Goal: Task Accomplishment & Management: Manage account settings

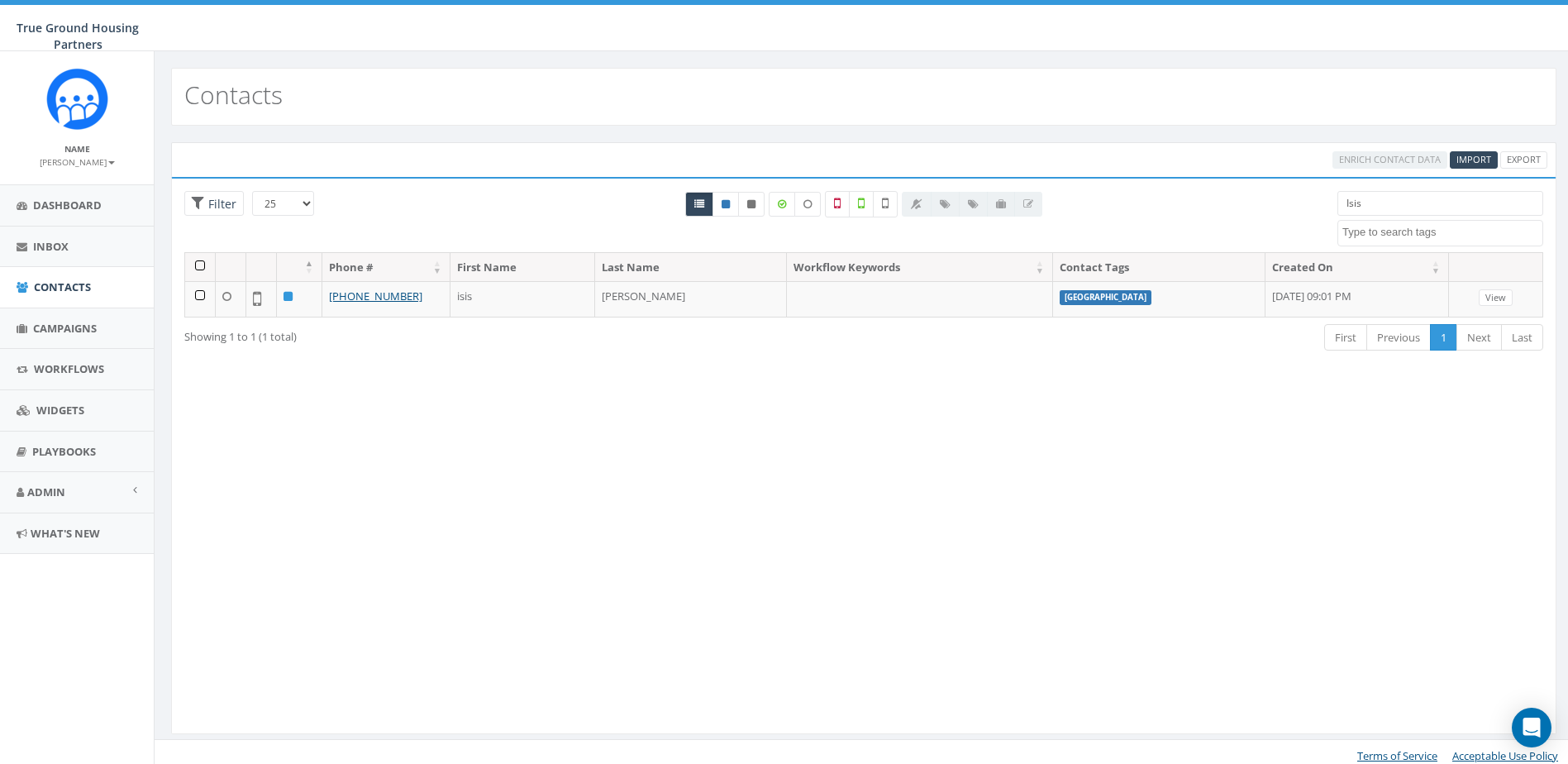
select select
click at [68, 316] on link "Campaigns" at bounding box center [76, 329] width 154 height 41
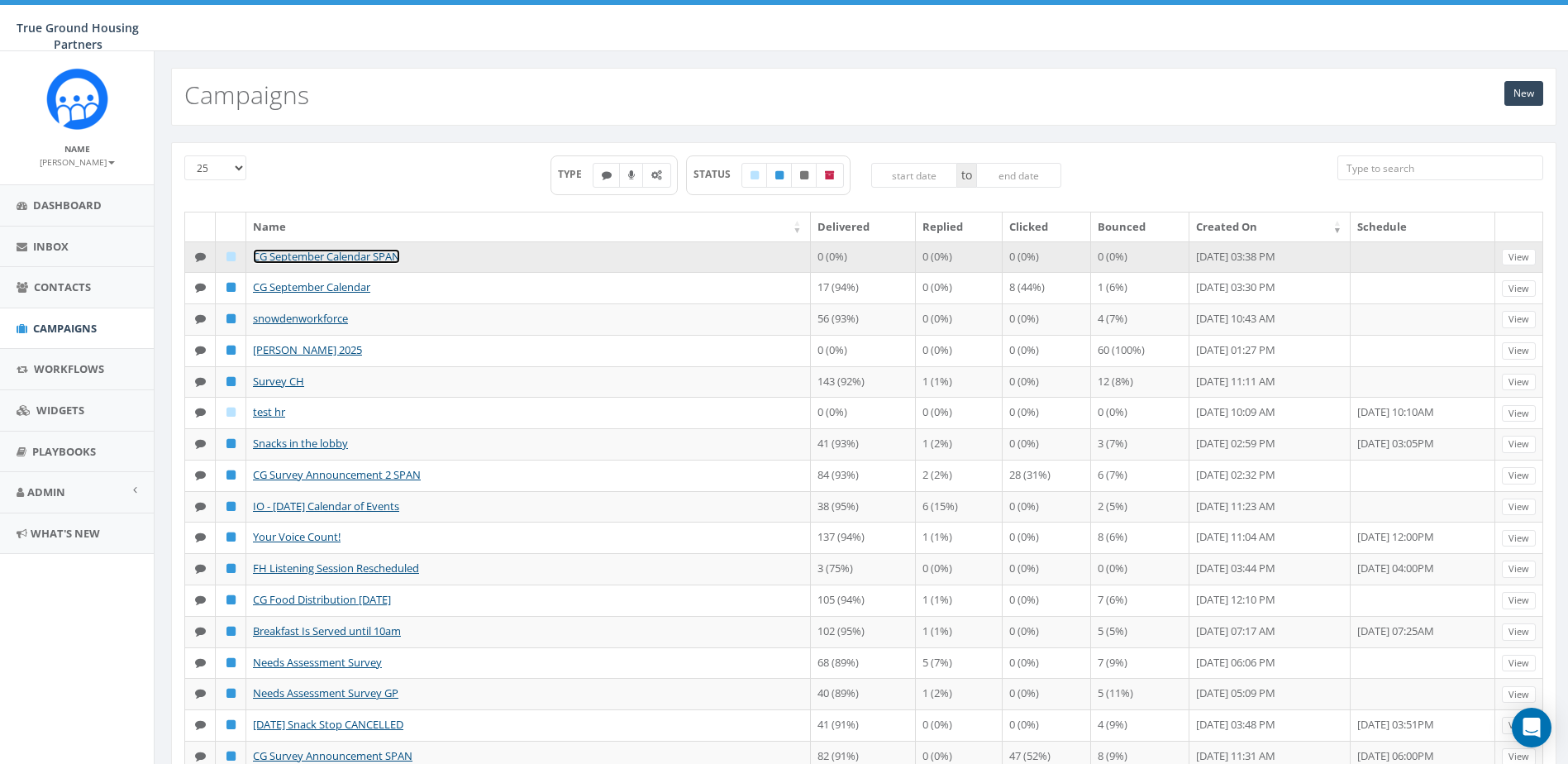
click at [367, 256] on link "CG September Calendar SPAN" at bounding box center [326, 256] width 147 height 15
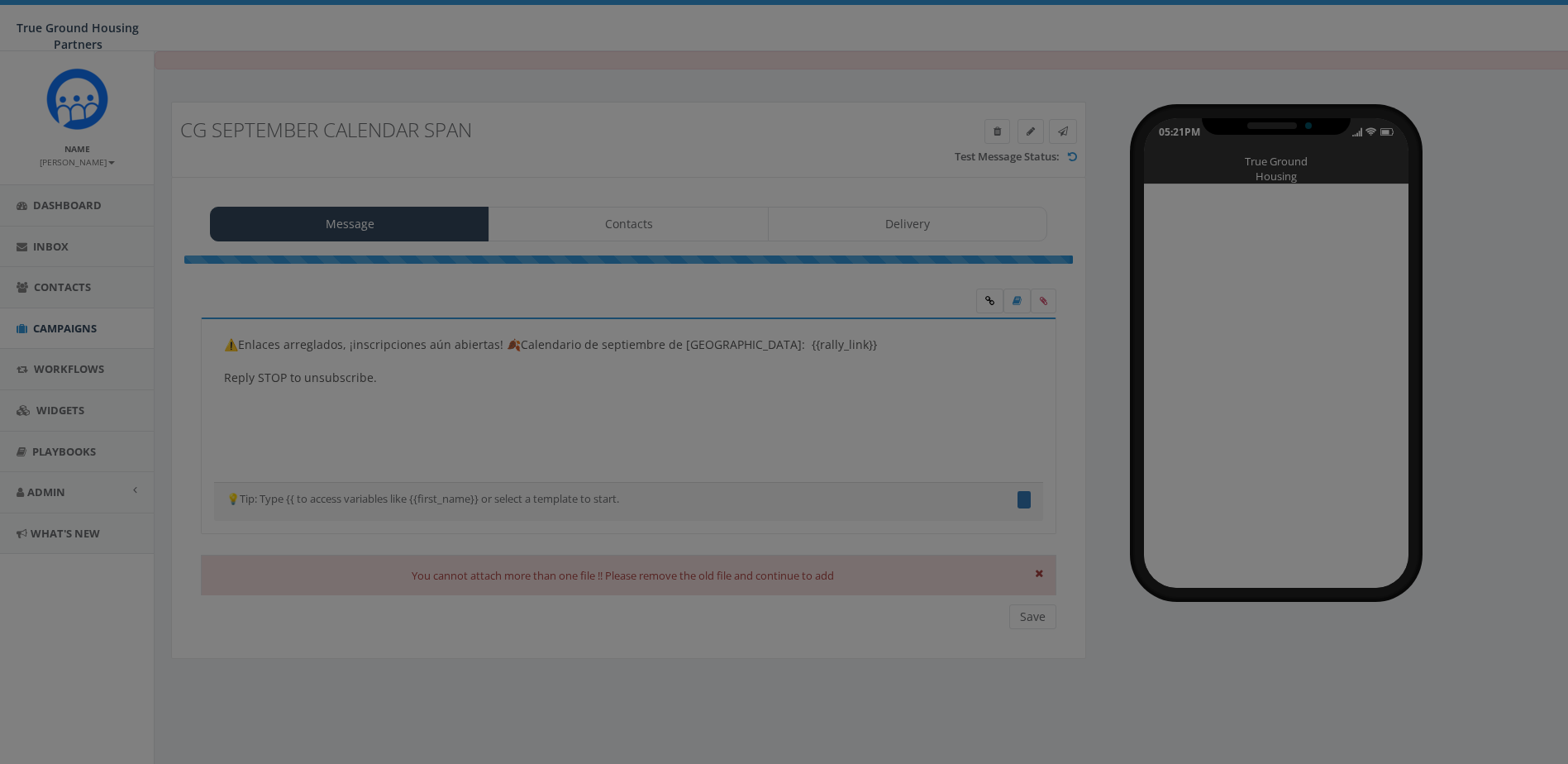
type textarea "⚠️Enlaces arreglados, ¡inscripciones aún abiertas! 🍂Calendario de septiembre de…"
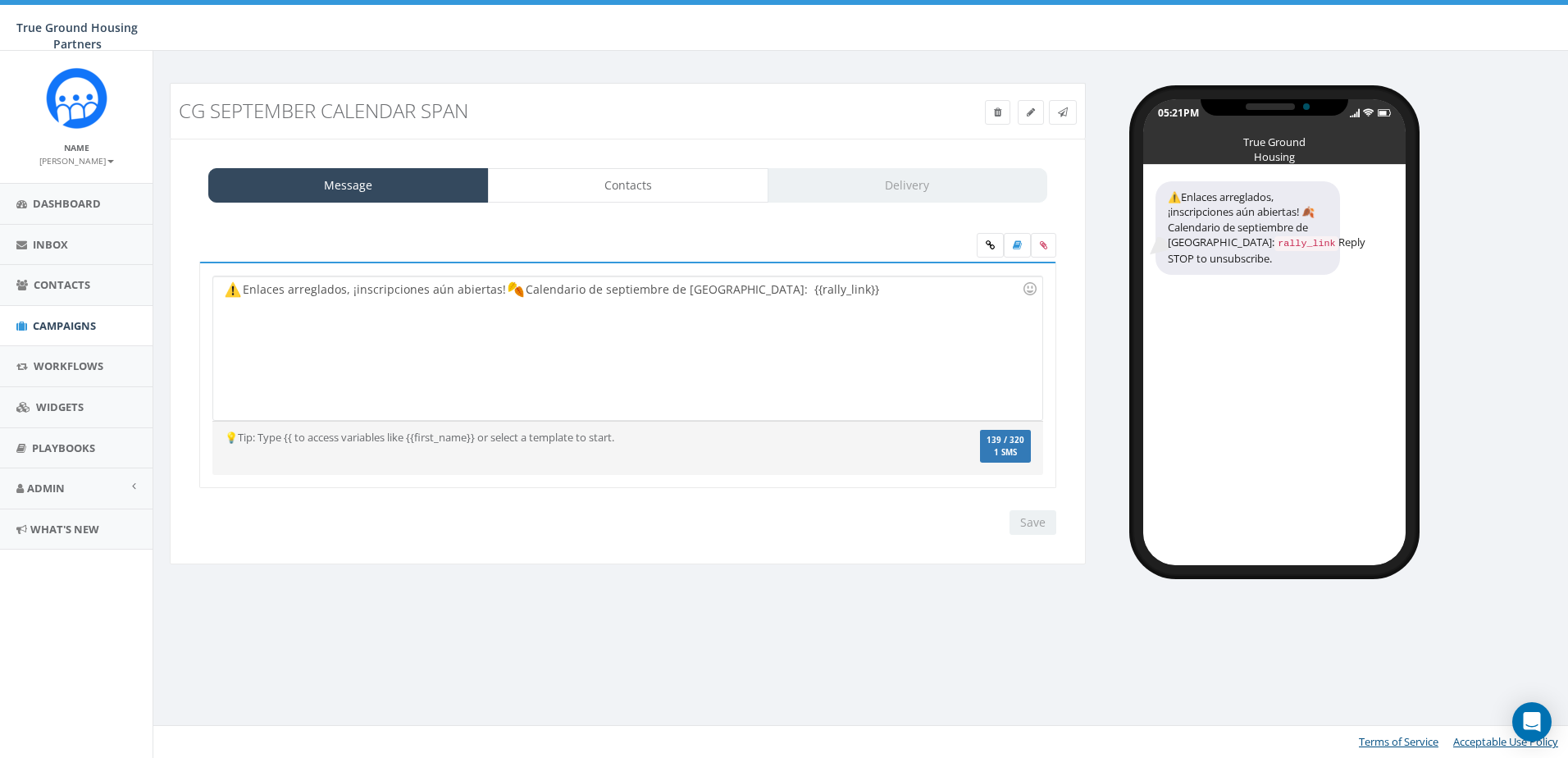
drag, startPoint x: 420, startPoint y: 314, endPoint x: 385, endPoint y: 317, distance: 35.1
click at [420, 314] on div "Enlaces arreglados, ¡inscripciones aún abiertas! Calendario de septiembre de Co…" at bounding box center [627, 348] width 828 height 143
drag, startPoint x: 267, startPoint y: 295, endPoint x: 415, endPoint y: 304, distance: 148.3
click at [415, 304] on div "Enlaces arreglados, ¡inscripciones aún abiertas! Calendario de septiembre de Co…" at bounding box center [627, 348] width 828 height 143
click at [420, 338] on div "Enlaces arreglados, ¡inscripciones aún abiertas! Calendario de septiembre de Co…" at bounding box center [627, 348] width 828 height 143
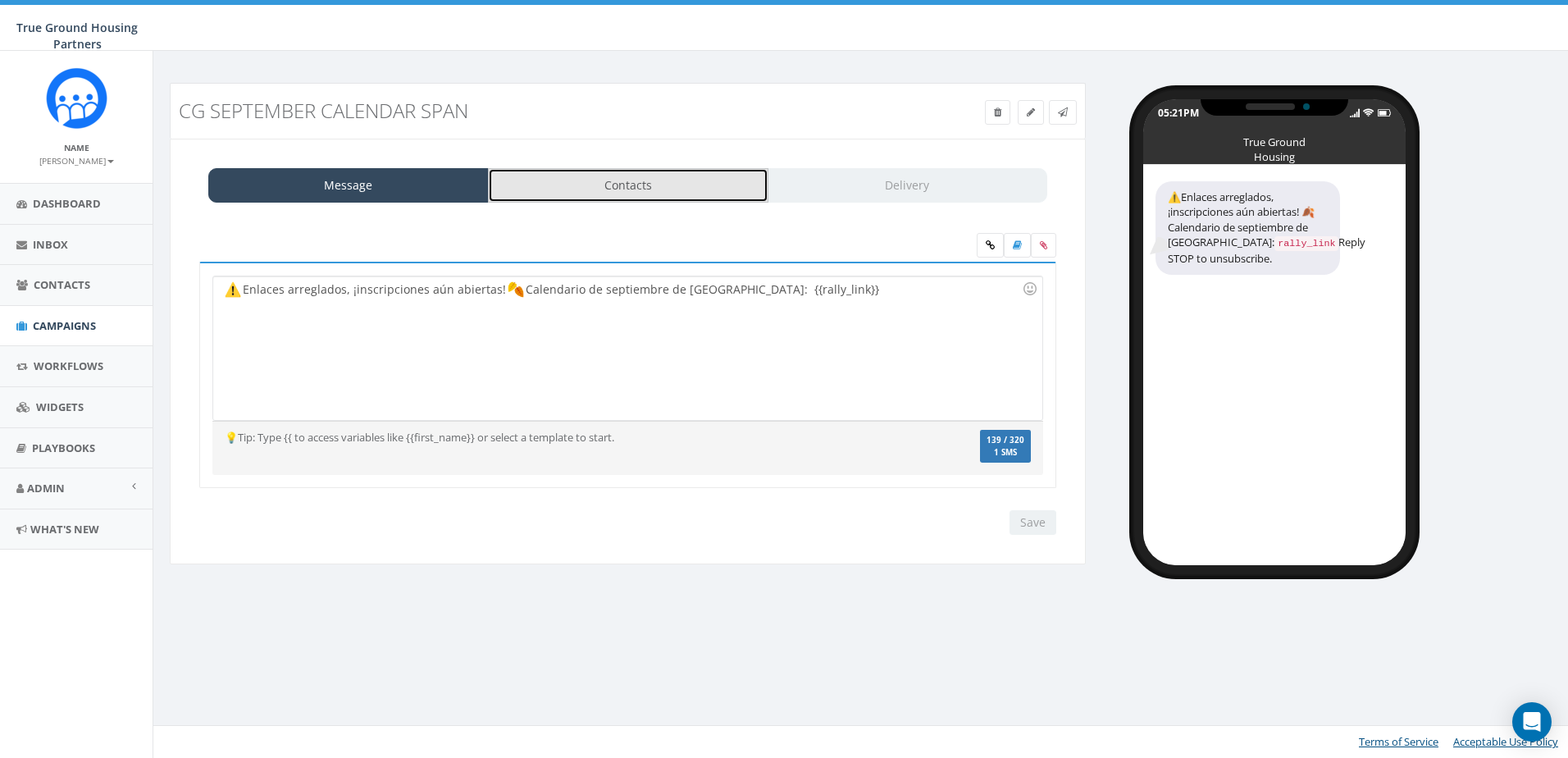
click at [667, 178] on link "Contacts" at bounding box center [628, 185] width 281 height 35
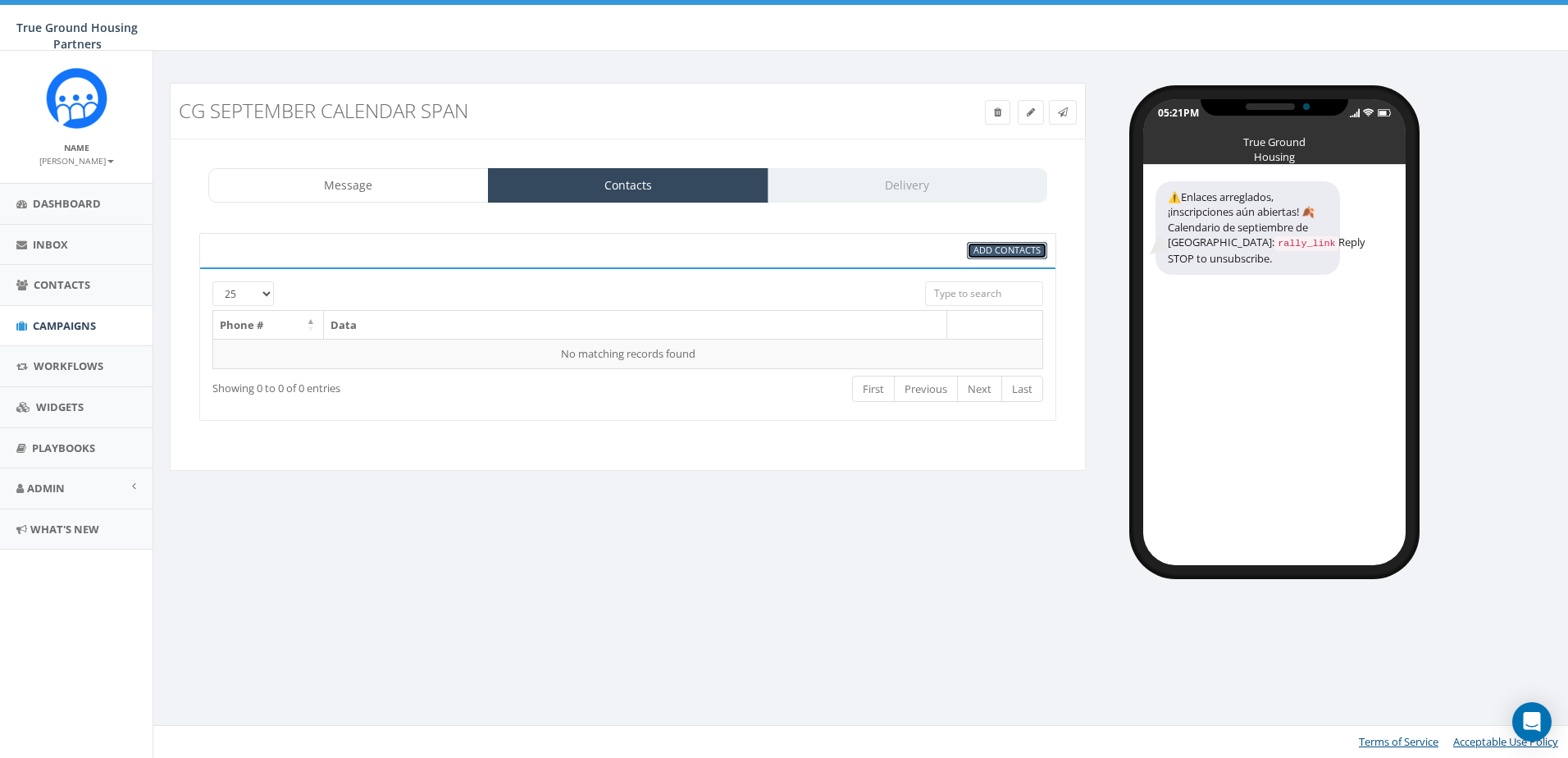
click at [994, 253] on span "Add Contacts" at bounding box center [1008, 249] width 67 height 13
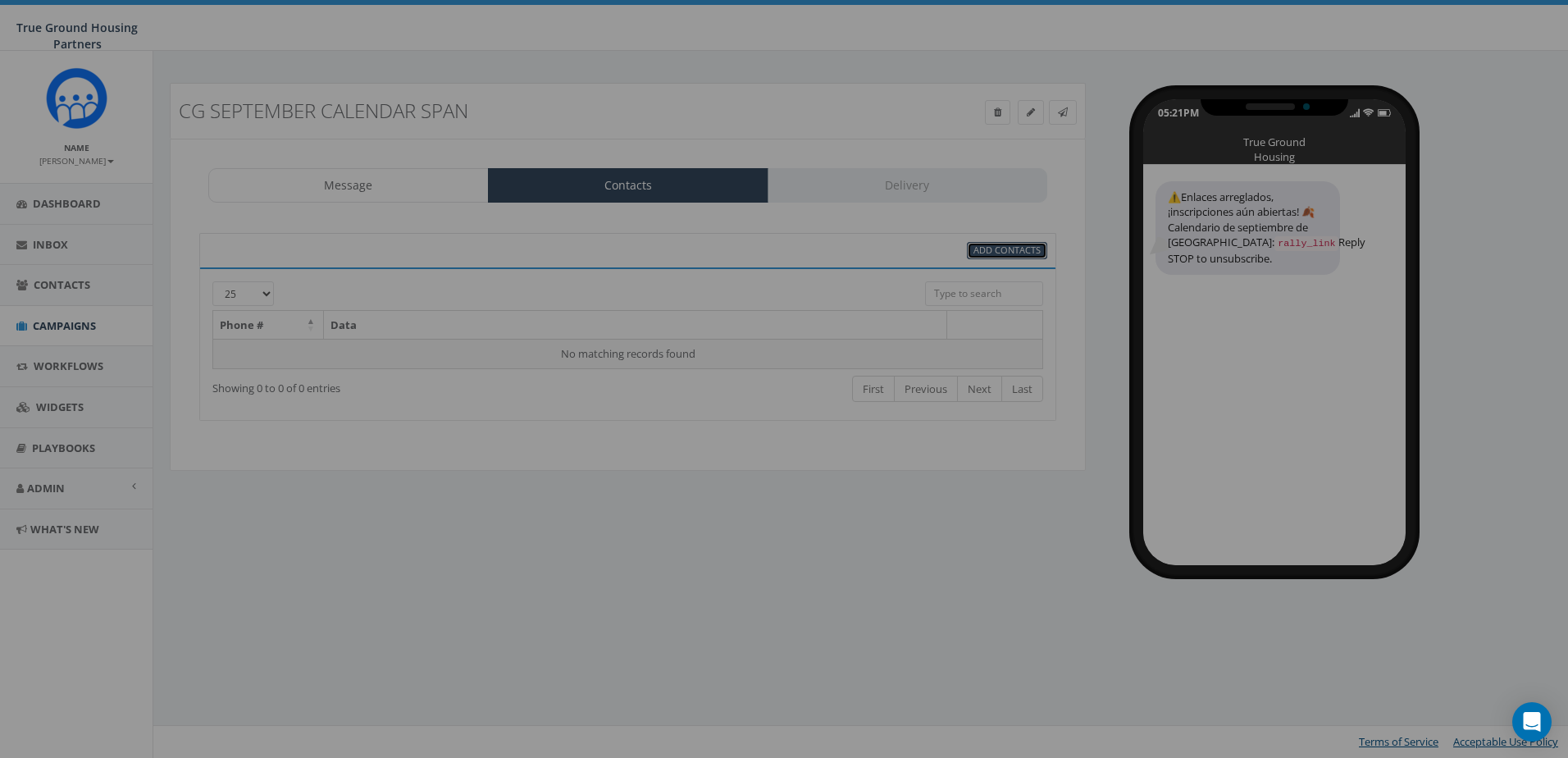
select select
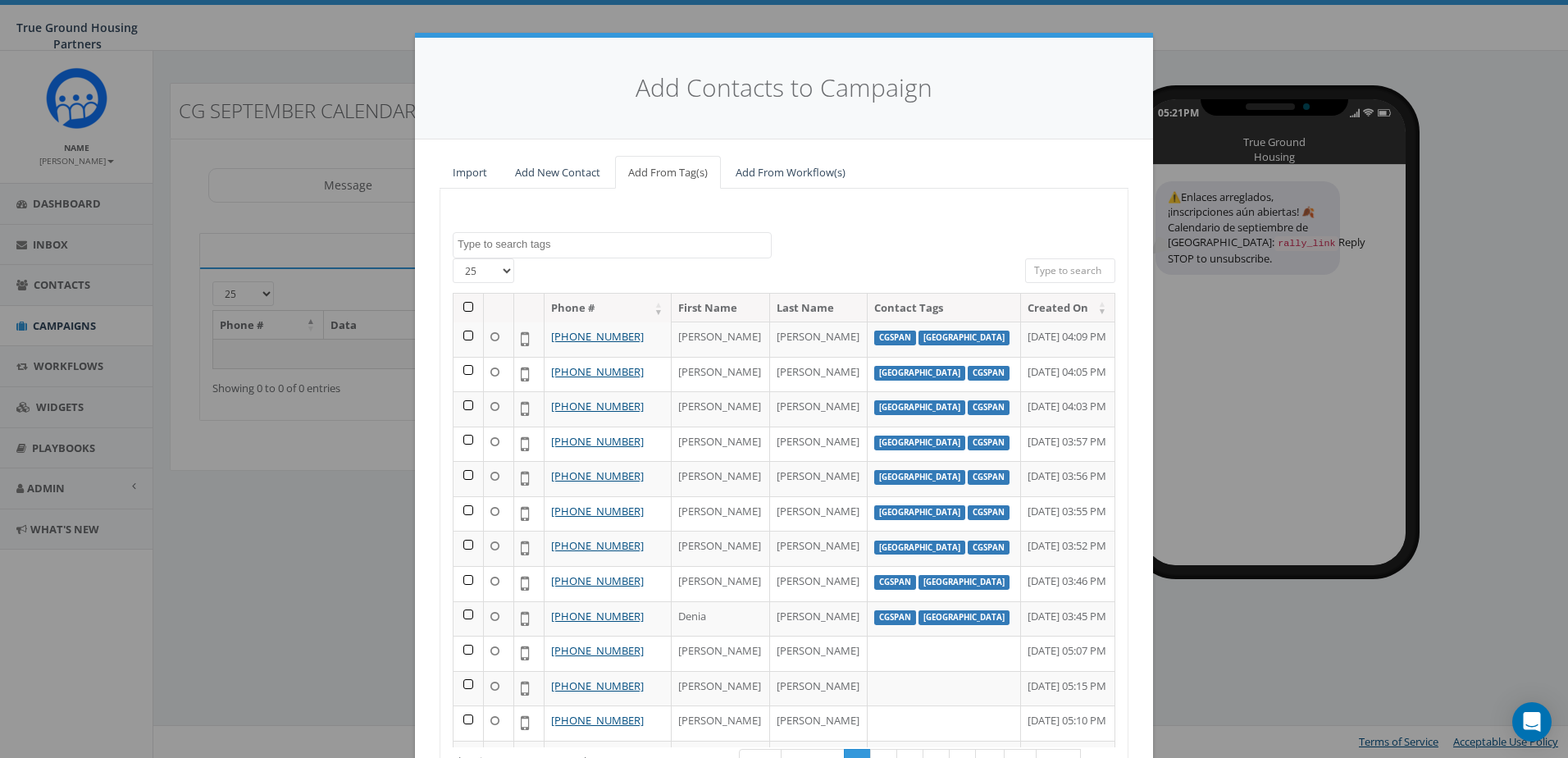
click at [684, 243] on textarea "Search" at bounding box center [614, 244] width 313 height 15
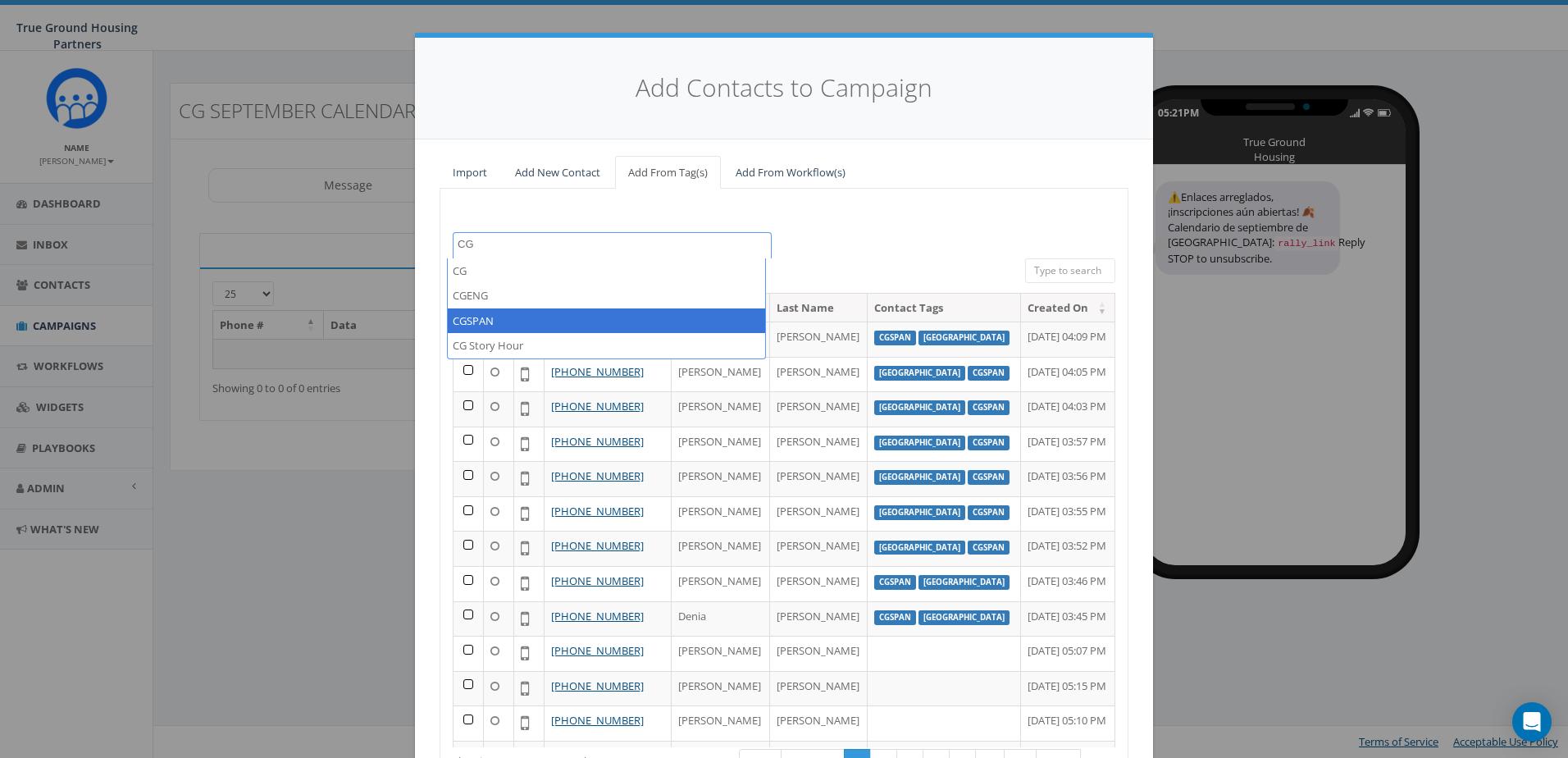
type textarea "CG"
select select "CGSPAN"
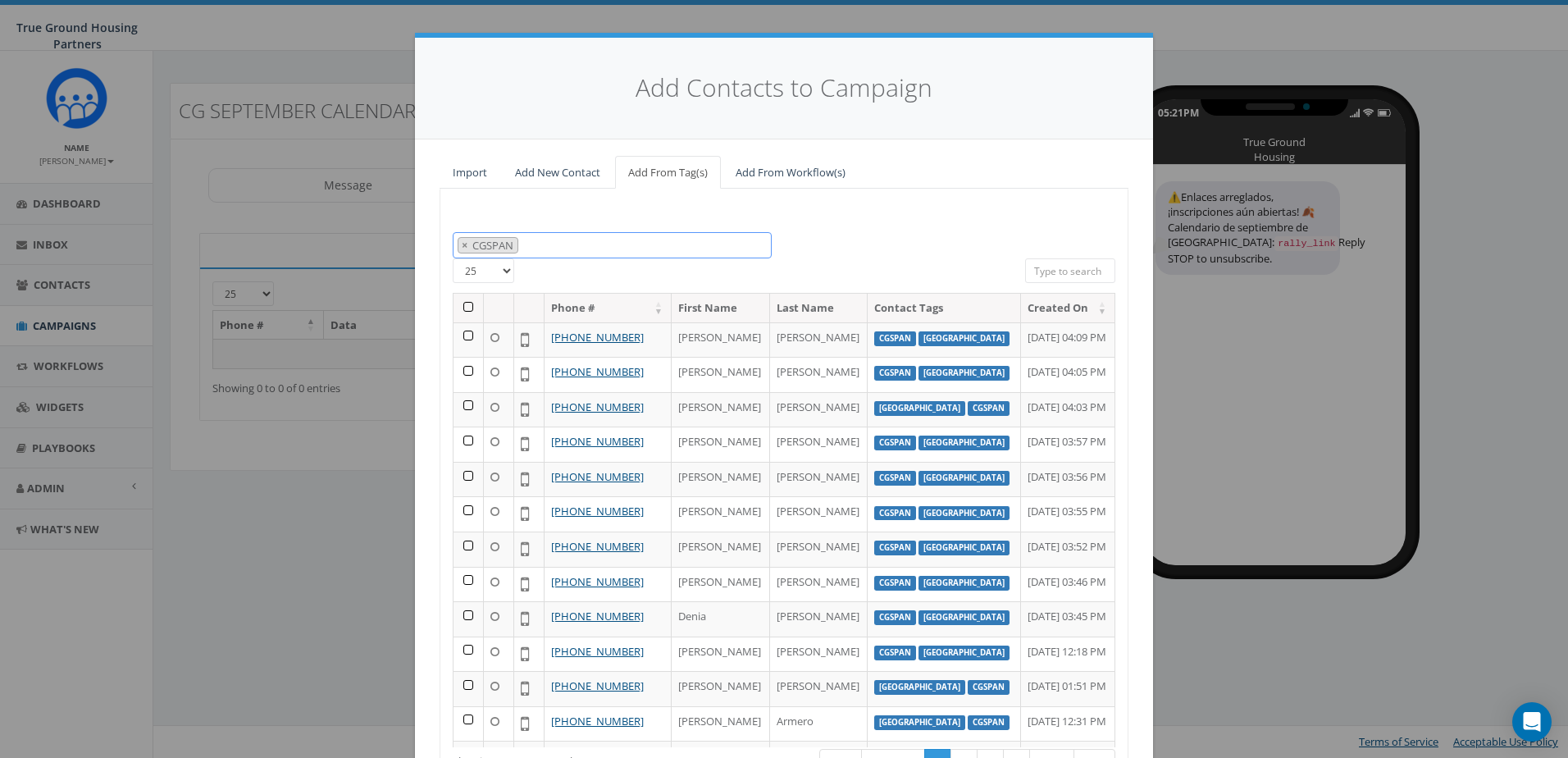
click at [687, 236] on span "× CGSPAN" at bounding box center [612, 245] width 319 height 27
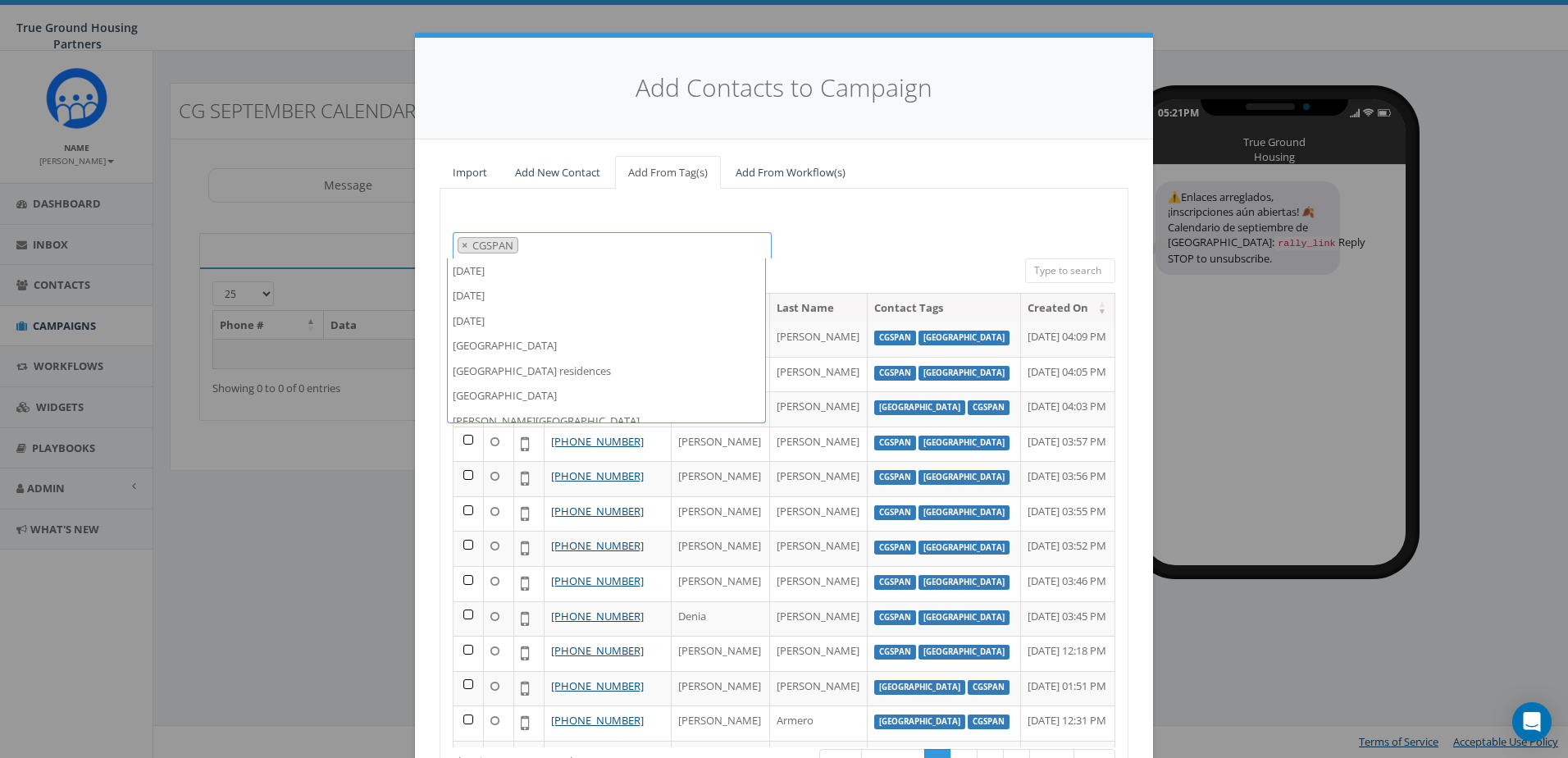
scroll to position [201, 0]
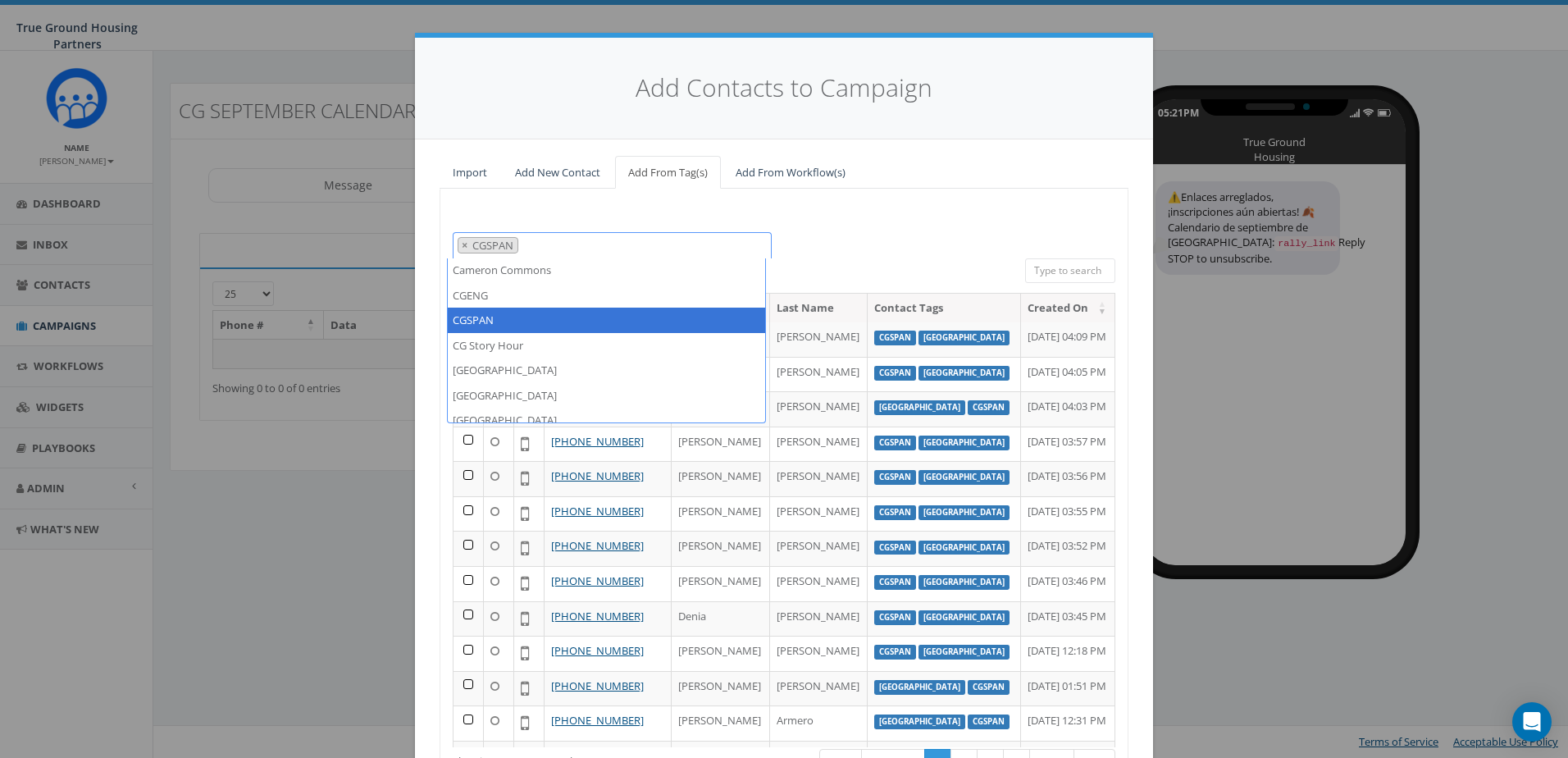
click at [883, 232] on div "2024/10/01 2024/11/22 2025/04/16 Arlington Mill Arlington Mill residences Arna …" at bounding box center [784, 244] width 688 height 26
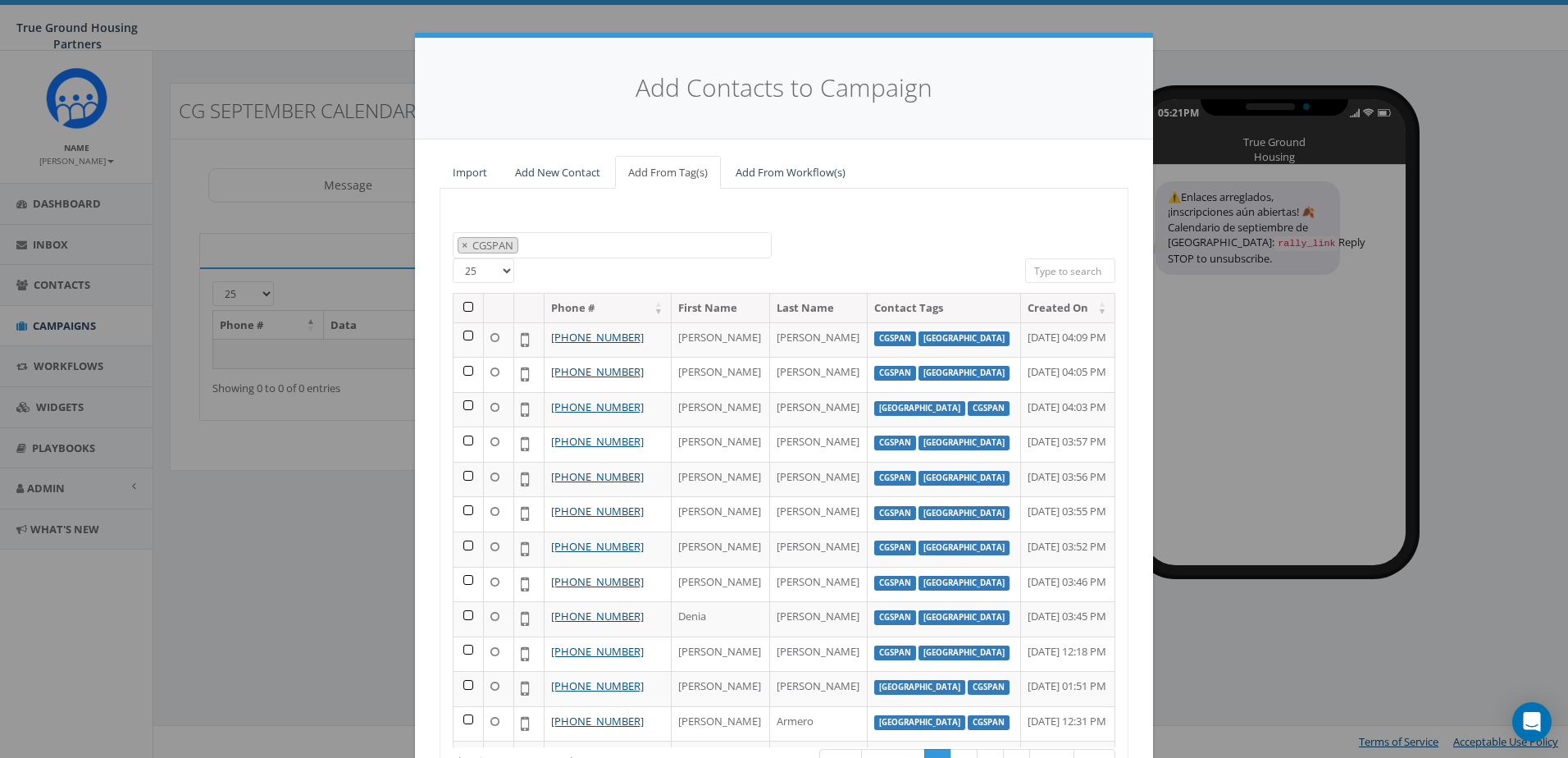
click at [458, 308] on th at bounding box center [468, 308] width 30 height 29
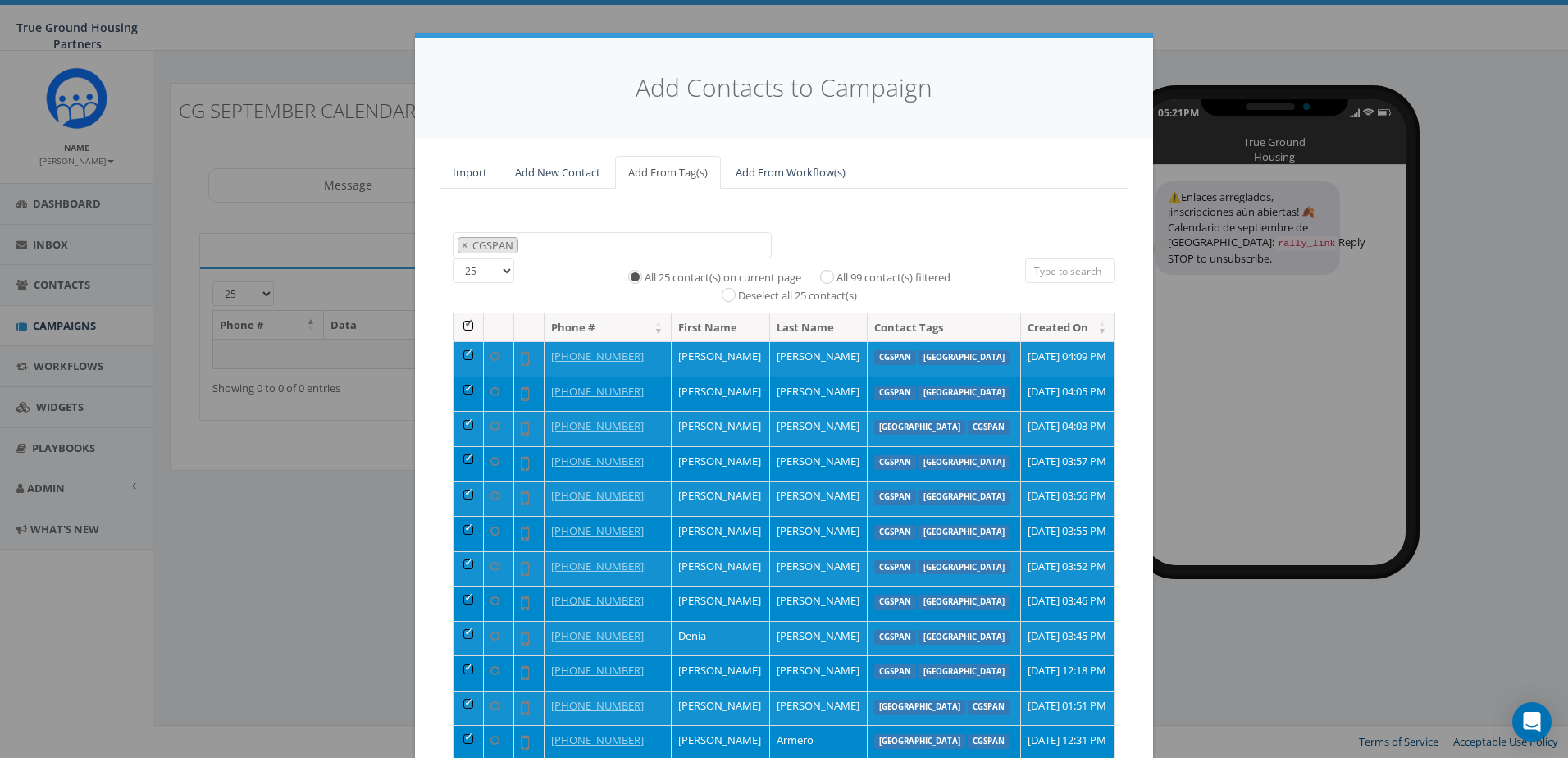
click at [895, 274] on label "All 99 contact(s) filtered" at bounding box center [893, 277] width 114 height 16
click at [837, 274] on input "All 99 contact(s) filtered" at bounding box center [831, 275] width 11 height 11
radio input "true"
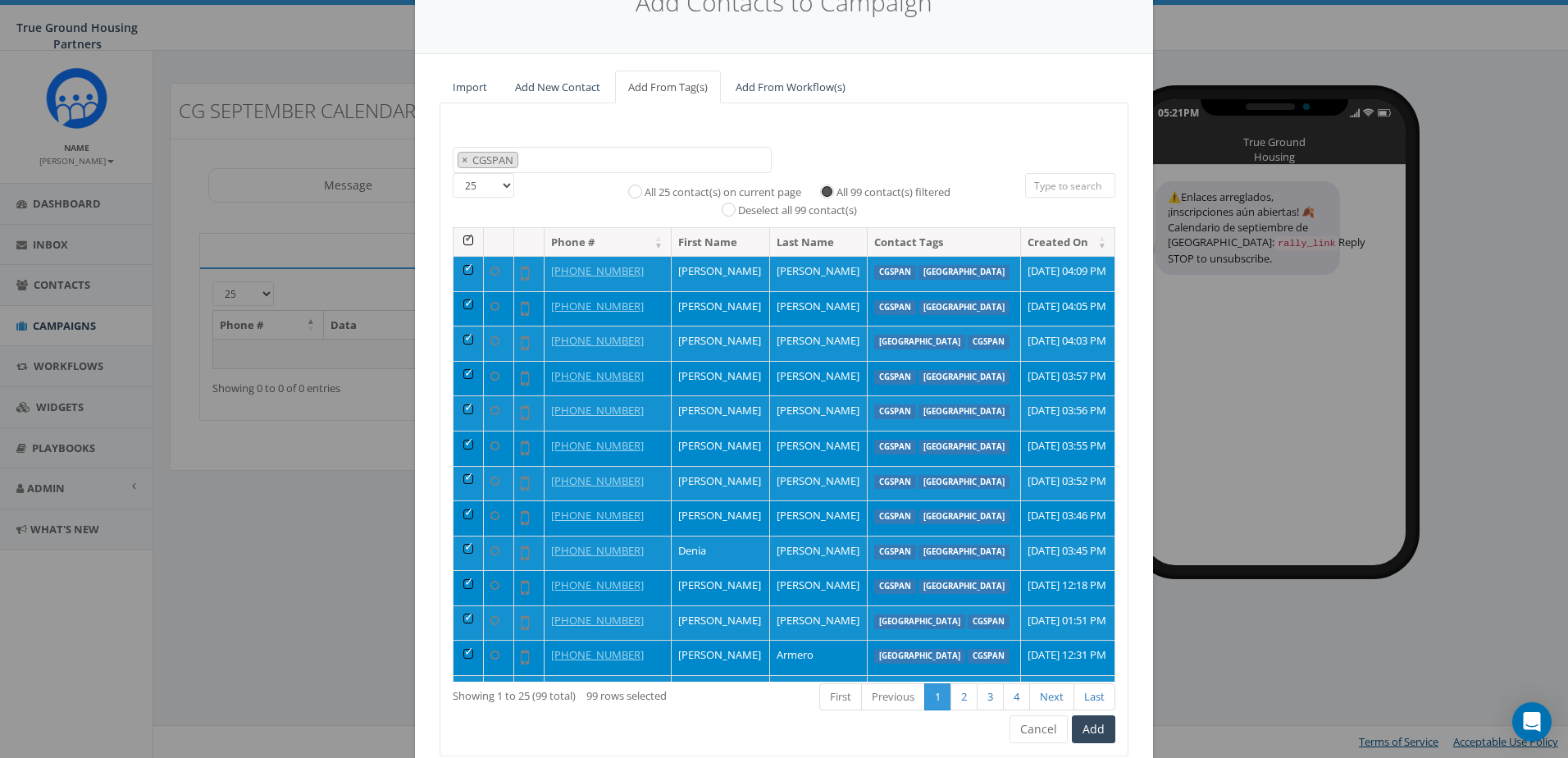
scroll to position [145, 0]
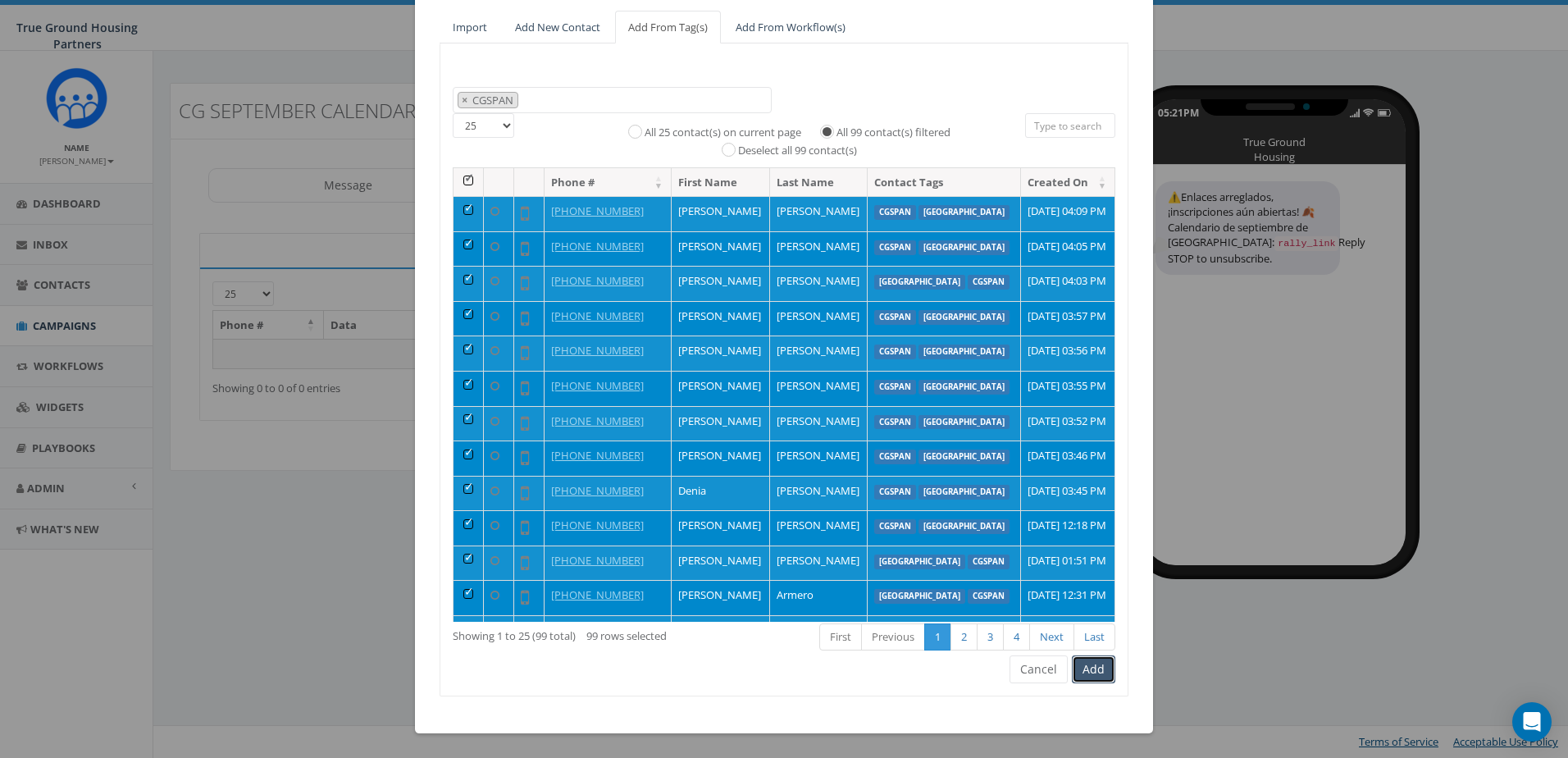
click at [1104, 666] on button "Add" at bounding box center [1094, 669] width 44 height 28
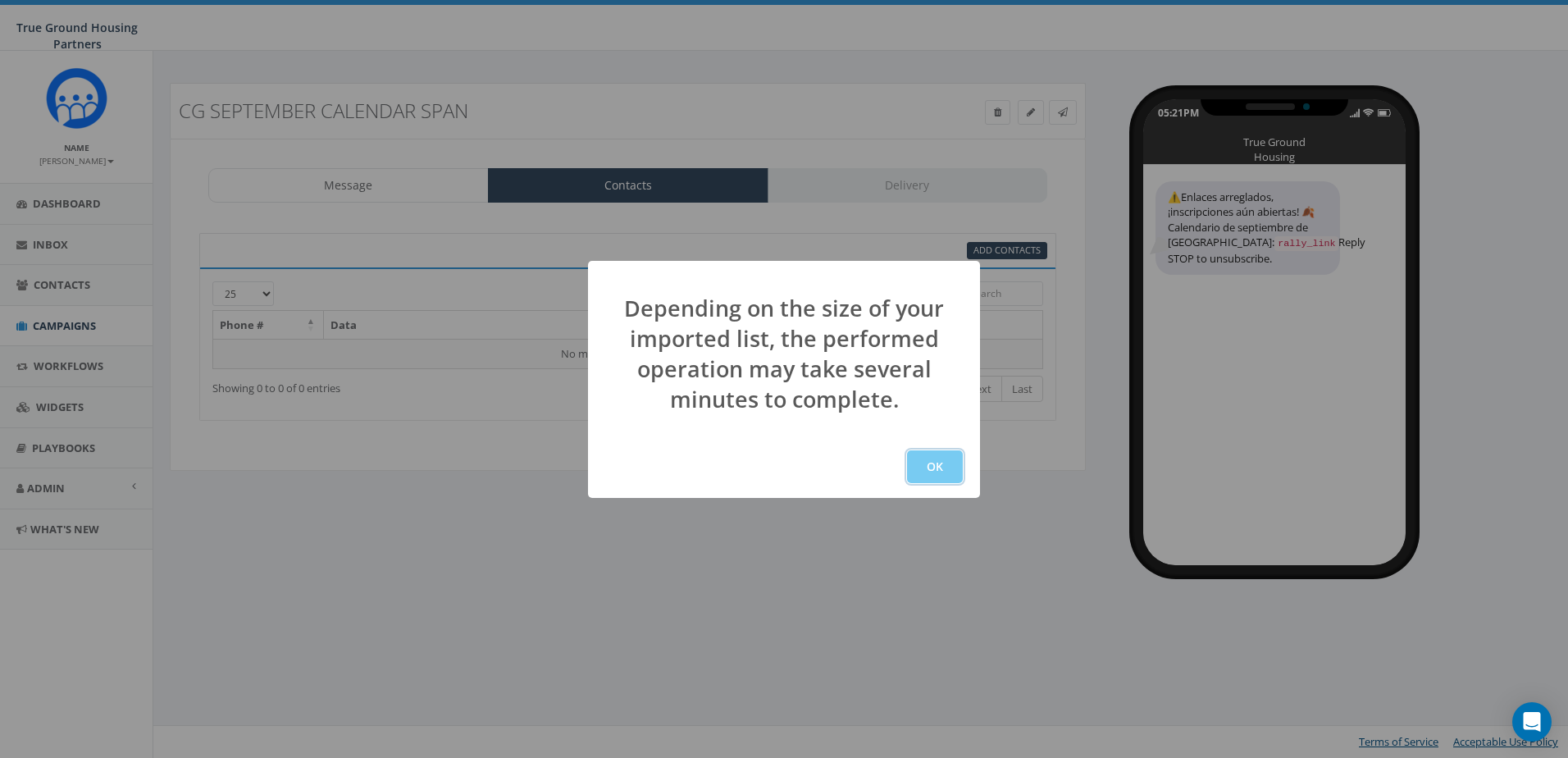
click at [939, 459] on button "OK" at bounding box center [935, 466] width 56 height 33
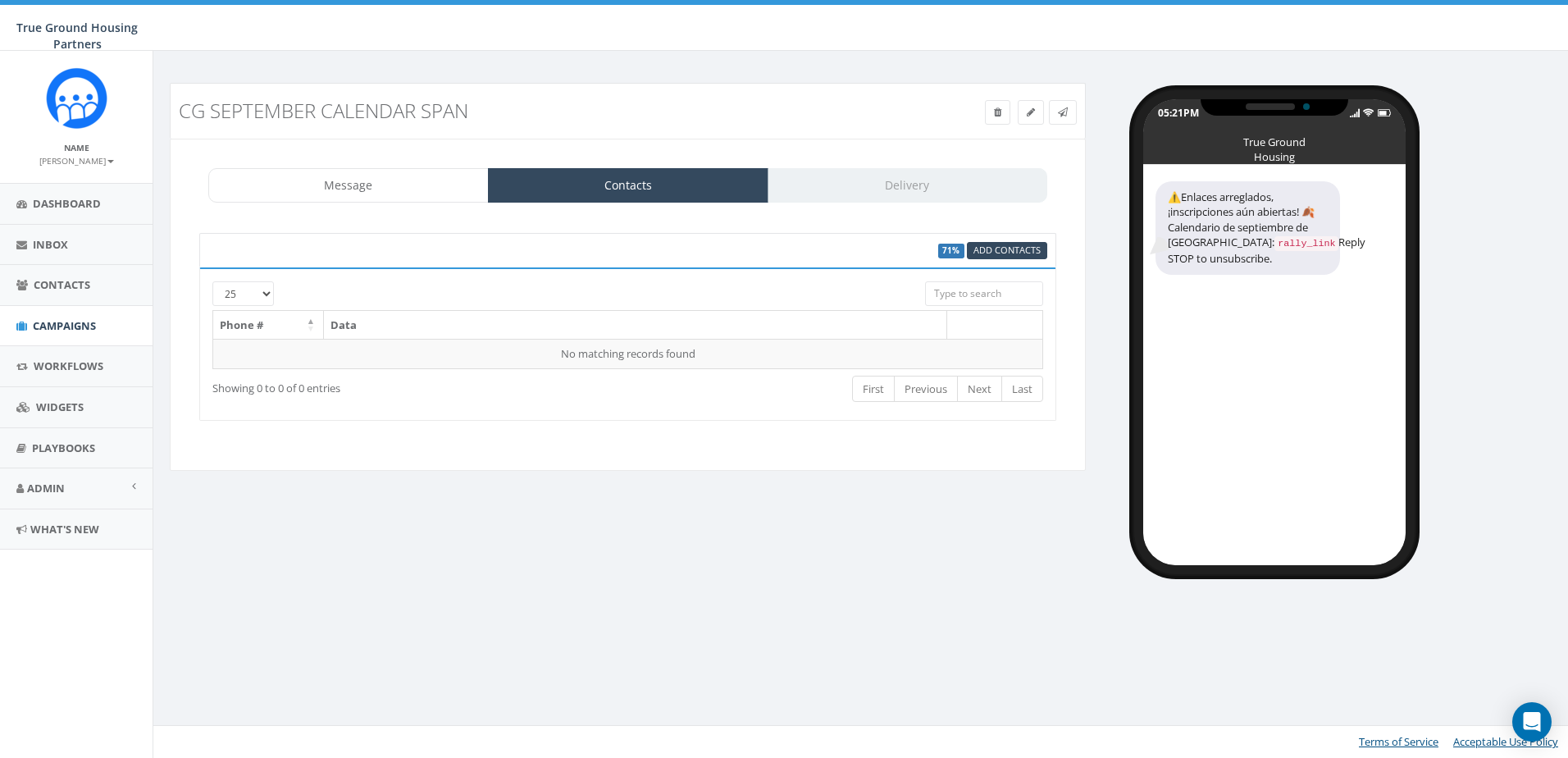
click at [918, 197] on div "Message Contacts Delivery" at bounding box center [628, 185] width 839 height 35
click at [1002, 242] on link "Add Contacts" at bounding box center [1007, 250] width 80 height 17
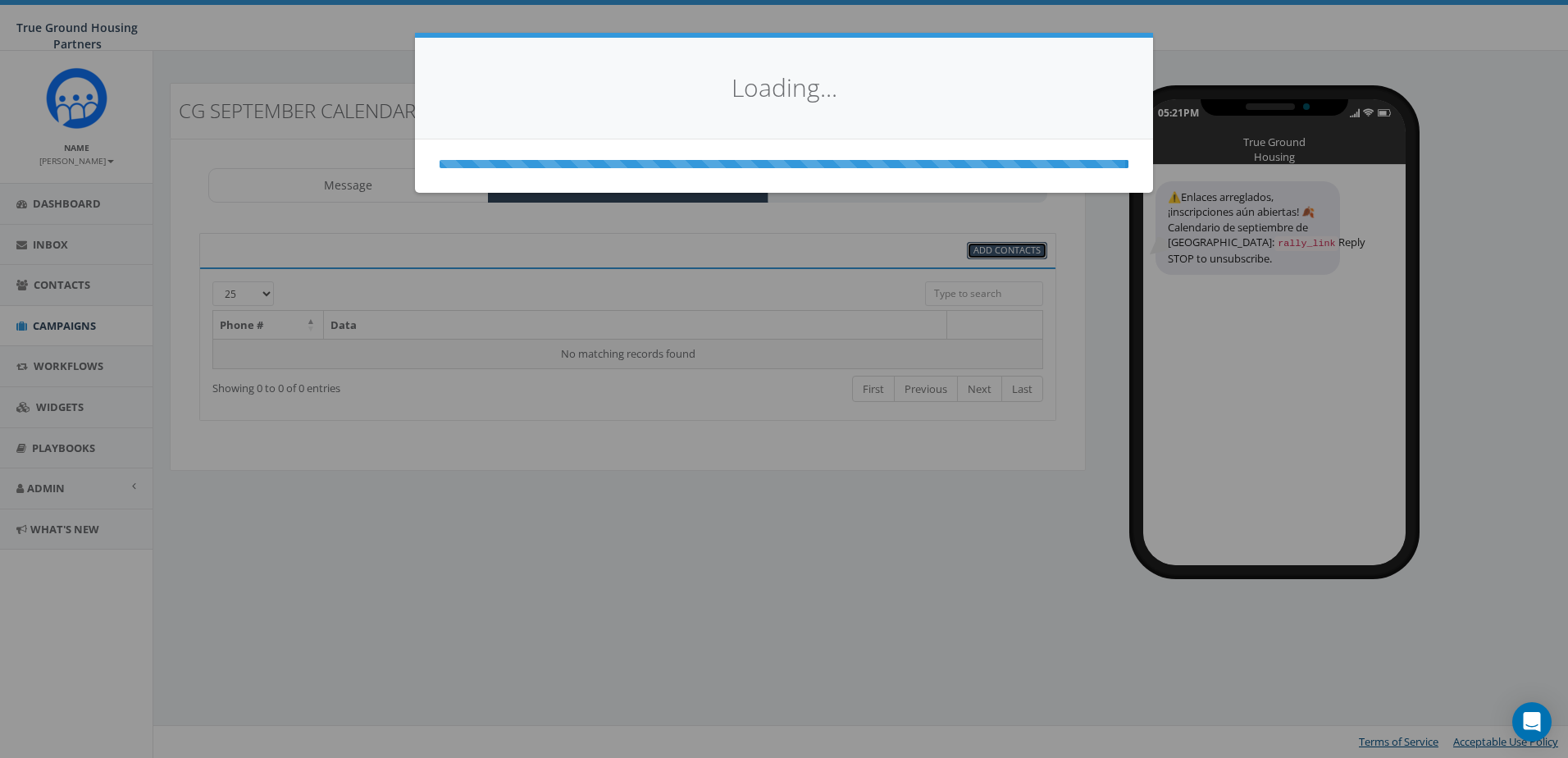
select select
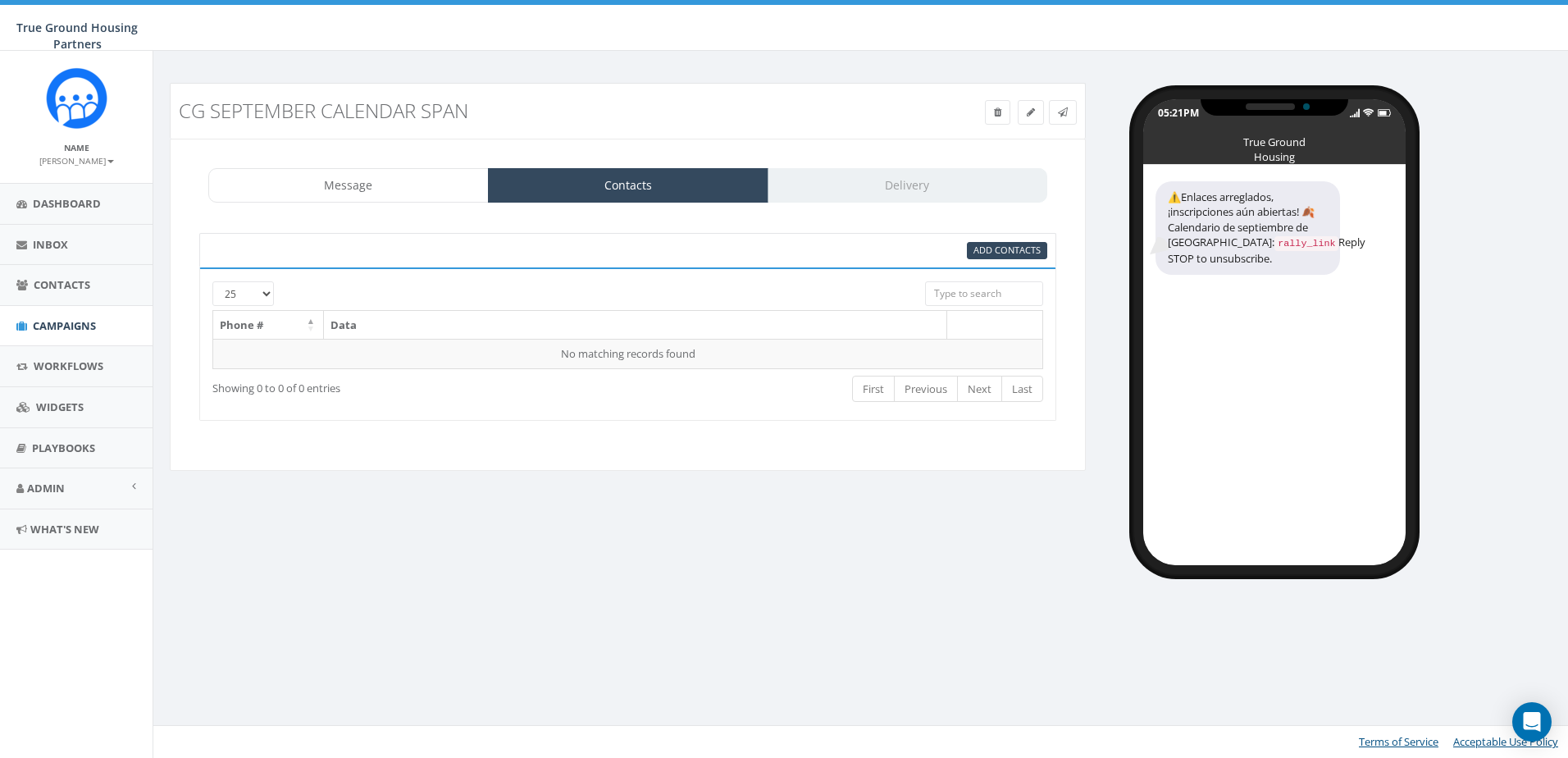
click at [650, 607] on div "CG September Calendar SPAN Test Message Status: Message Contacts Delivery ⚠️Enl…" at bounding box center [863, 403] width 1421 height 707
click at [985, 249] on span "Add Contacts" at bounding box center [1008, 249] width 67 height 13
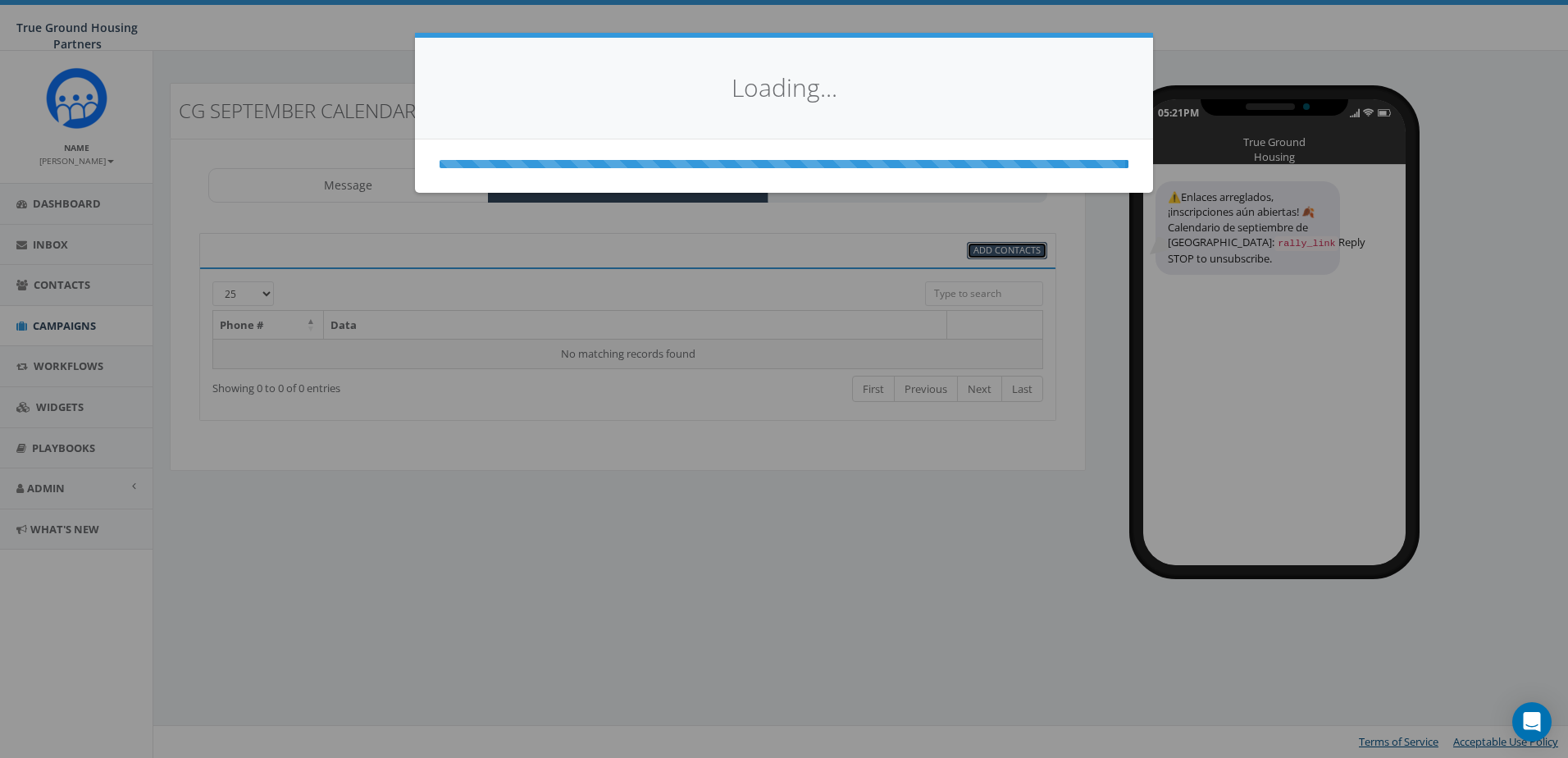
select select
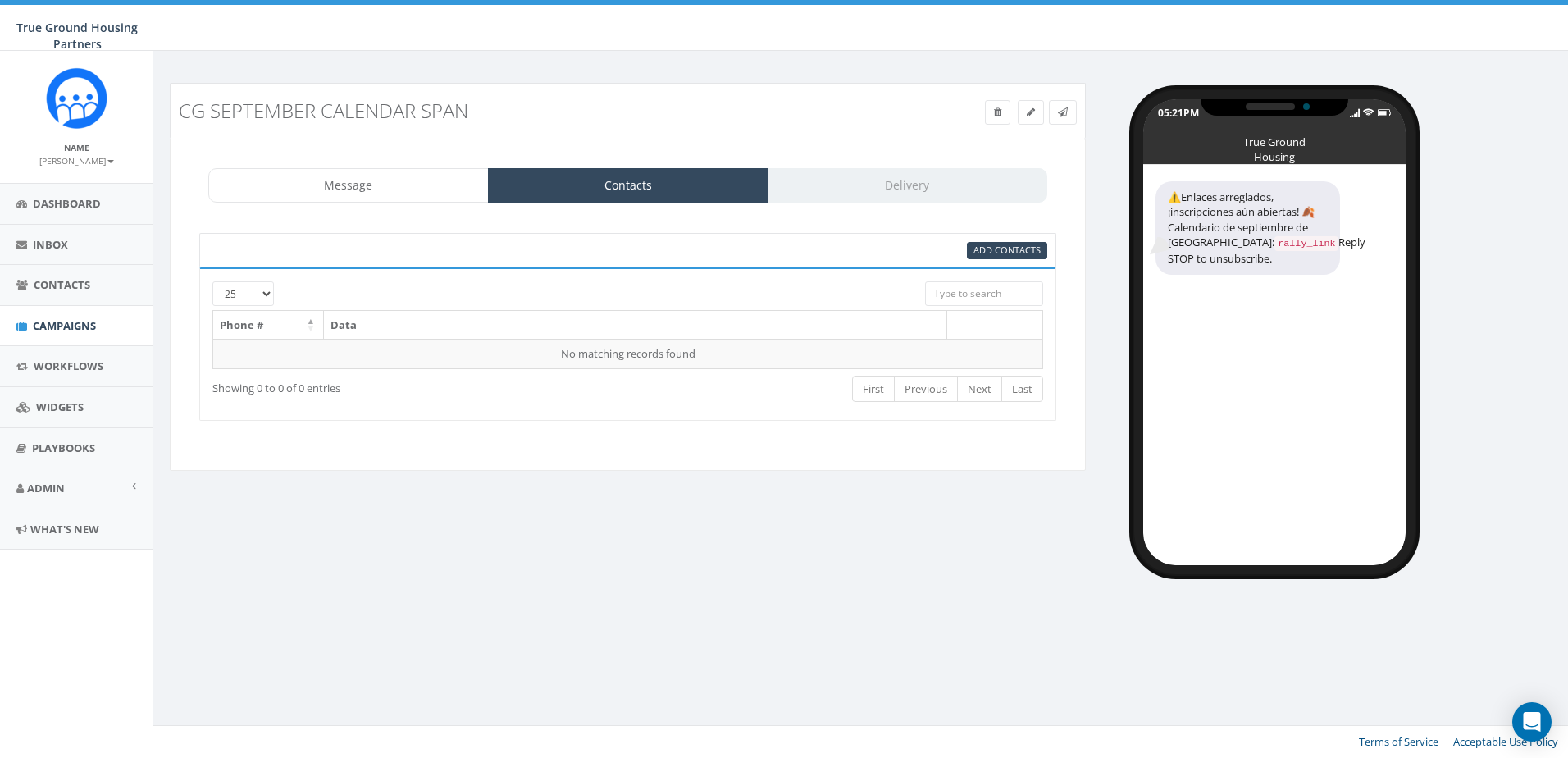
click at [921, 191] on div "Message Contacts Delivery" at bounding box center [628, 185] width 839 height 35
click at [775, 198] on div "Message Contacts Delivery" at bounding box center [628, 185] width 839 height 35
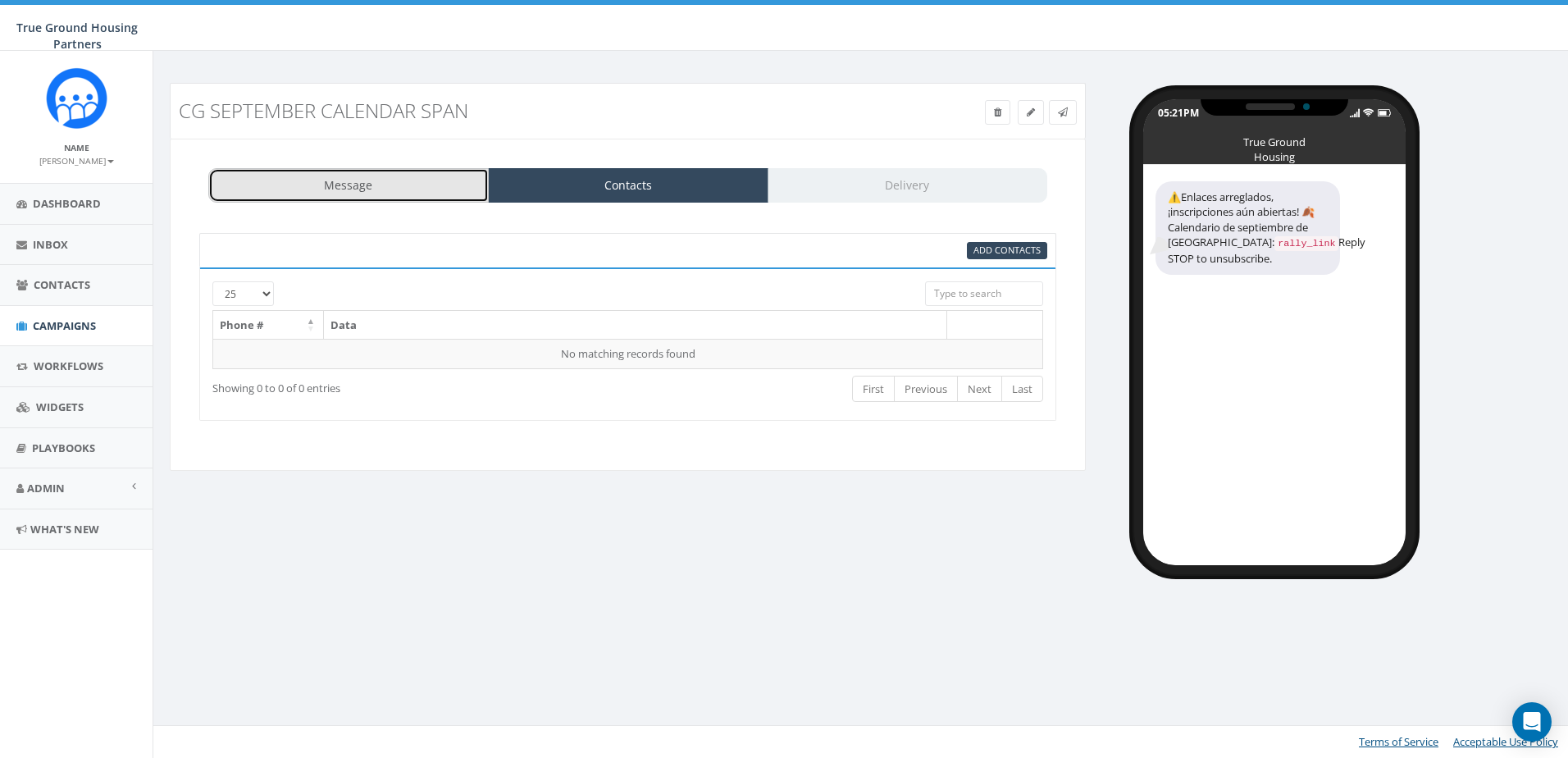
click at [270, 182] on link "Message" at bounding box center [348, 185] width 281 height 35
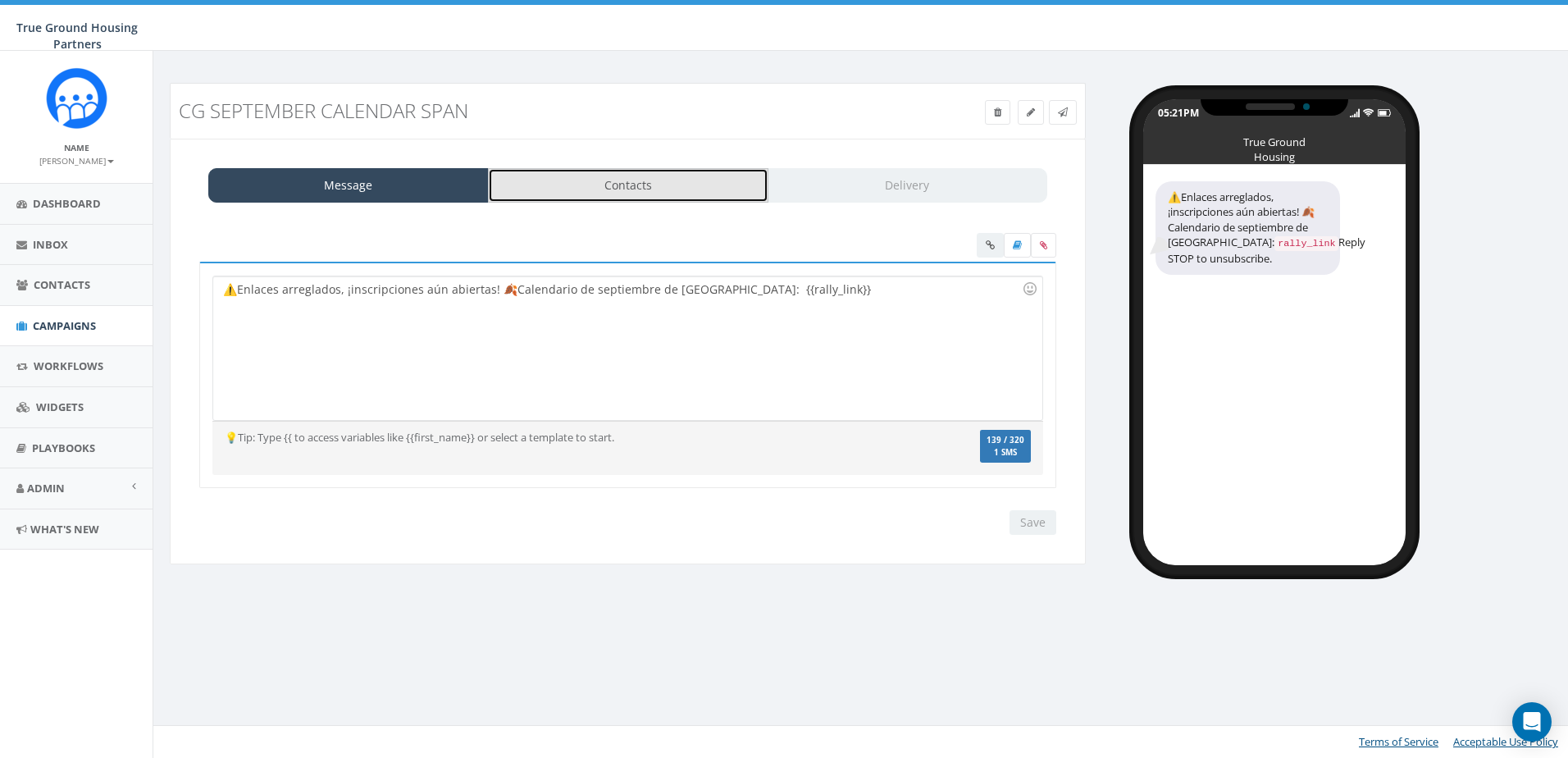
click at [609, 184] on link "Contacts" at bounding box center [628, 185] width 281 height 35
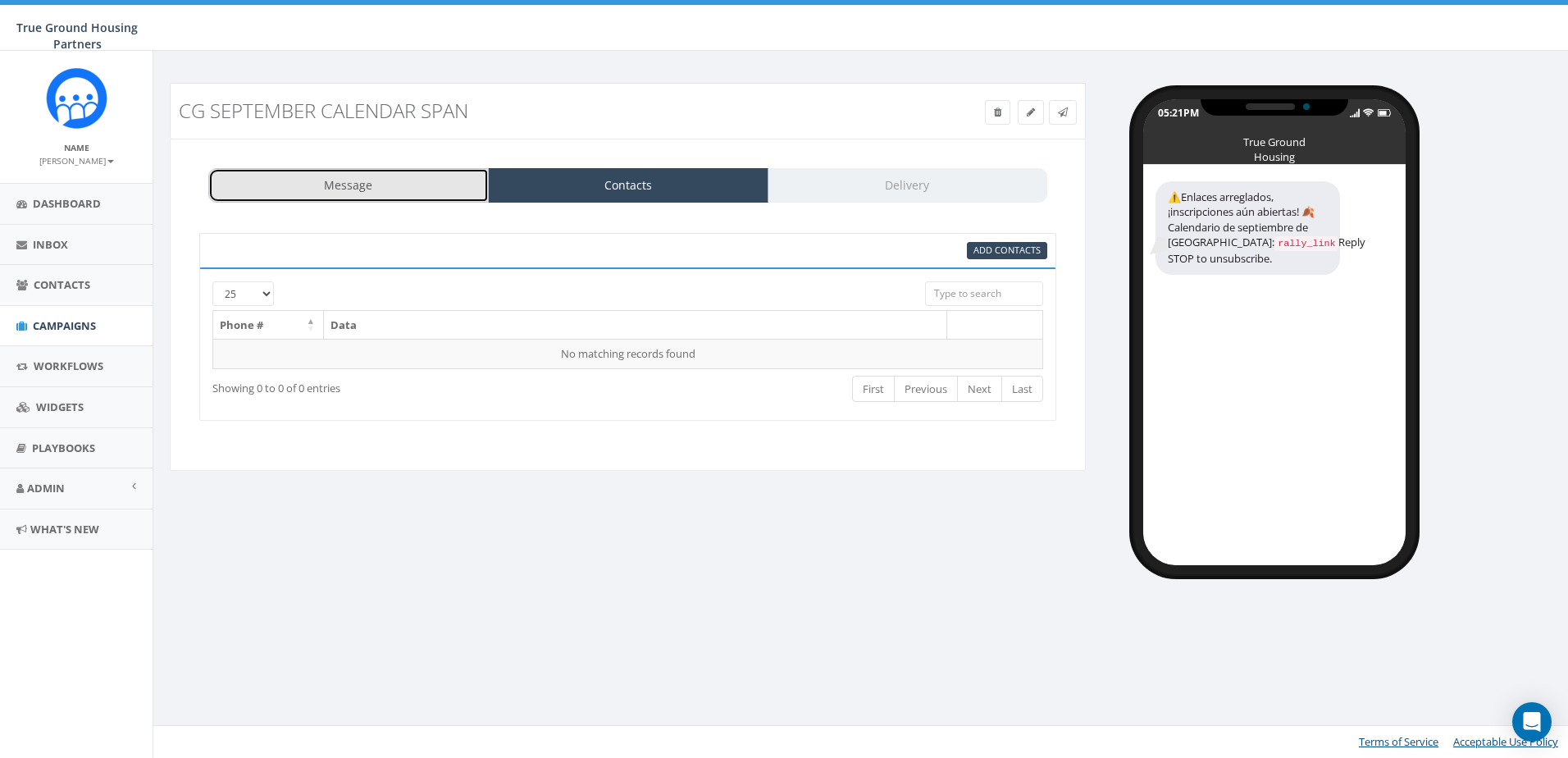
click at [339, 190] on link "Message" at bounding box center [348, 185] width 281 height 35
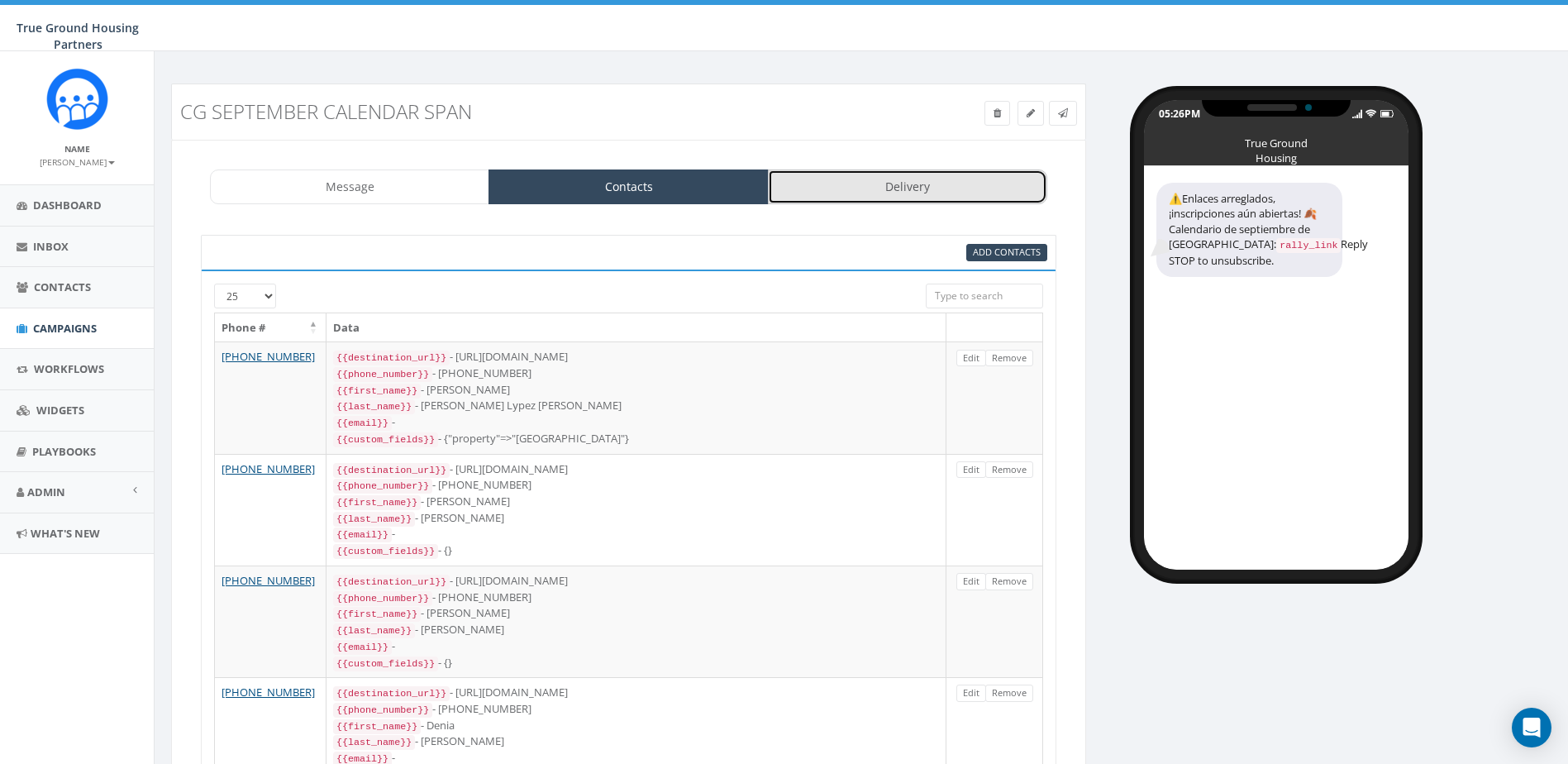
click at [990, 194] on link "Delivery" at bounding box center [907, 187] width 279 height 35
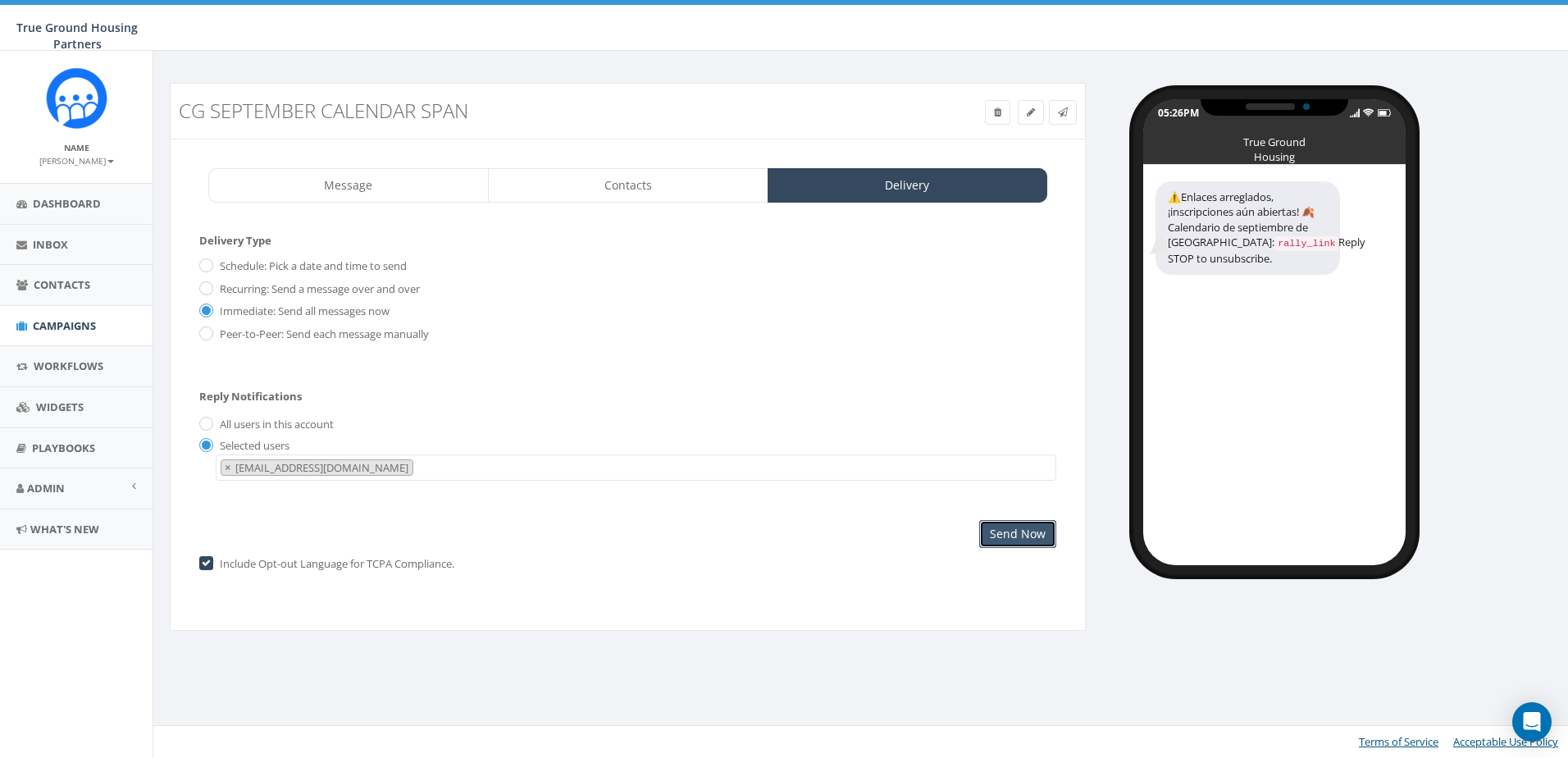
click at [1004, 535] on input "Send Now" at bounding box center [1018, 533] width 78 height 28
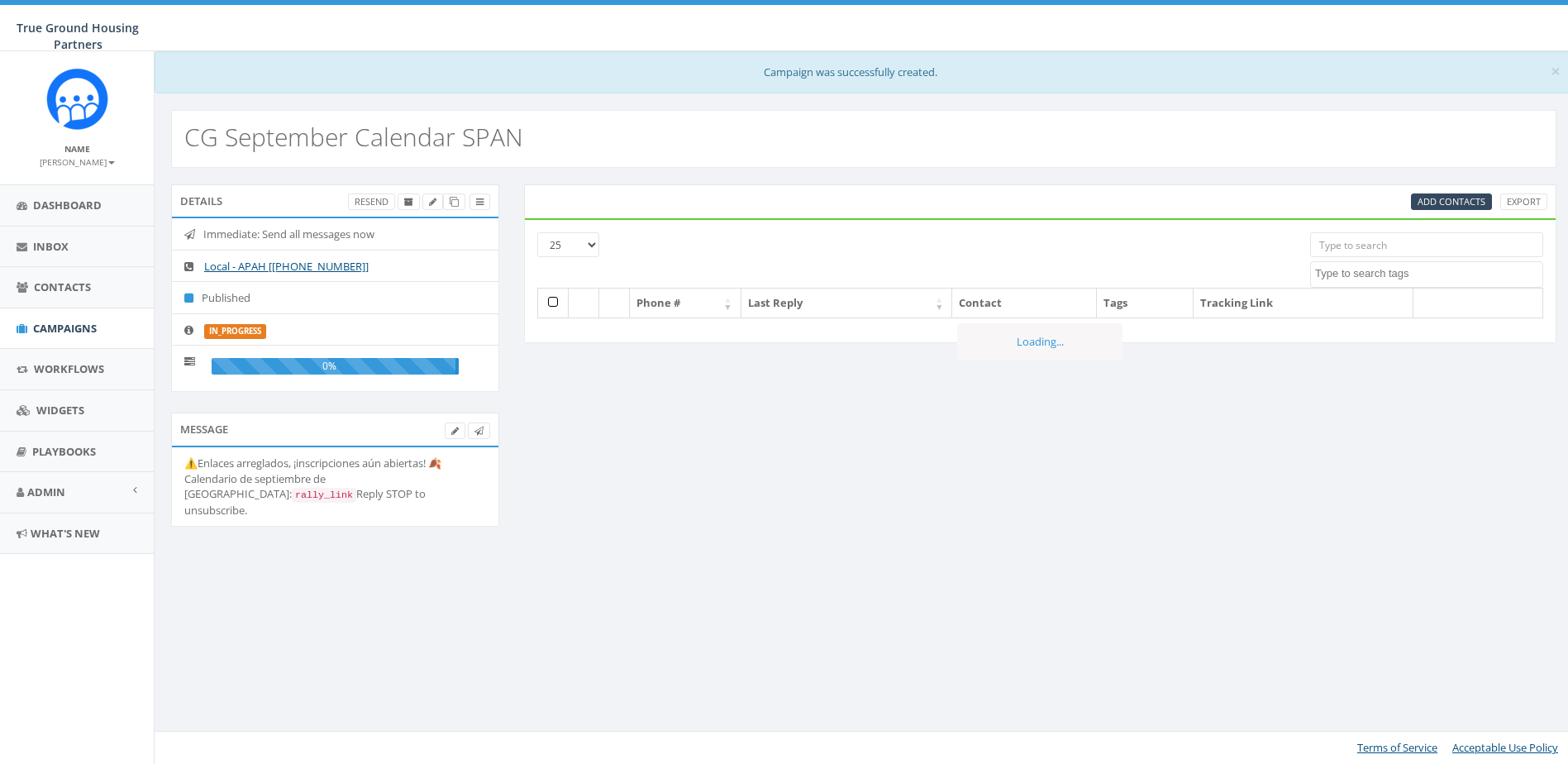
select select
